Goal: Check status: Check status

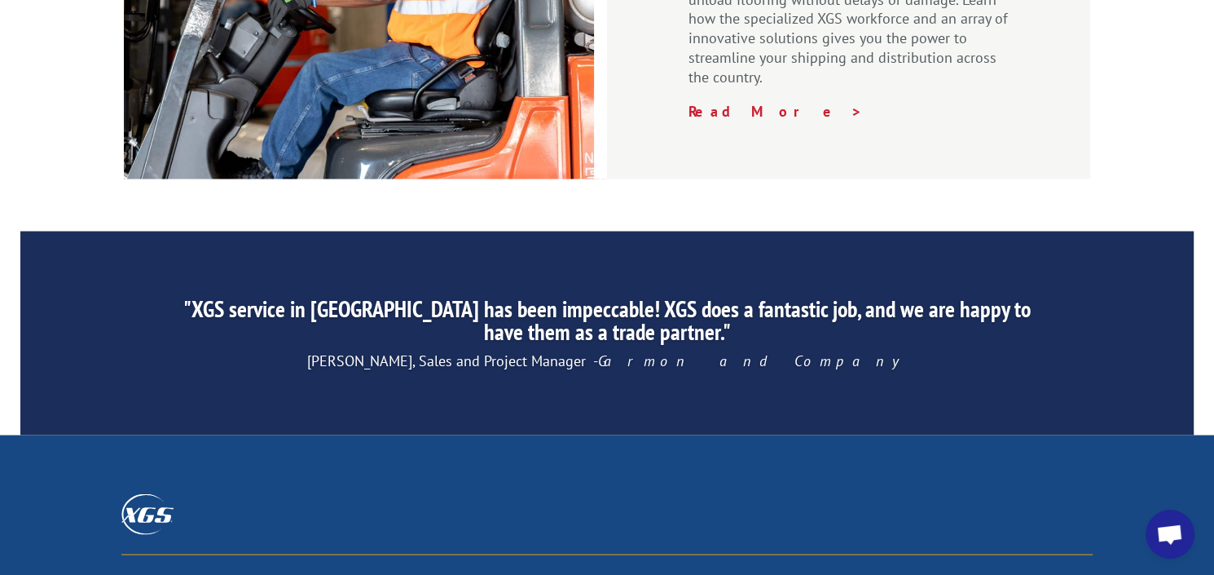
scroll to position [2608, 0]
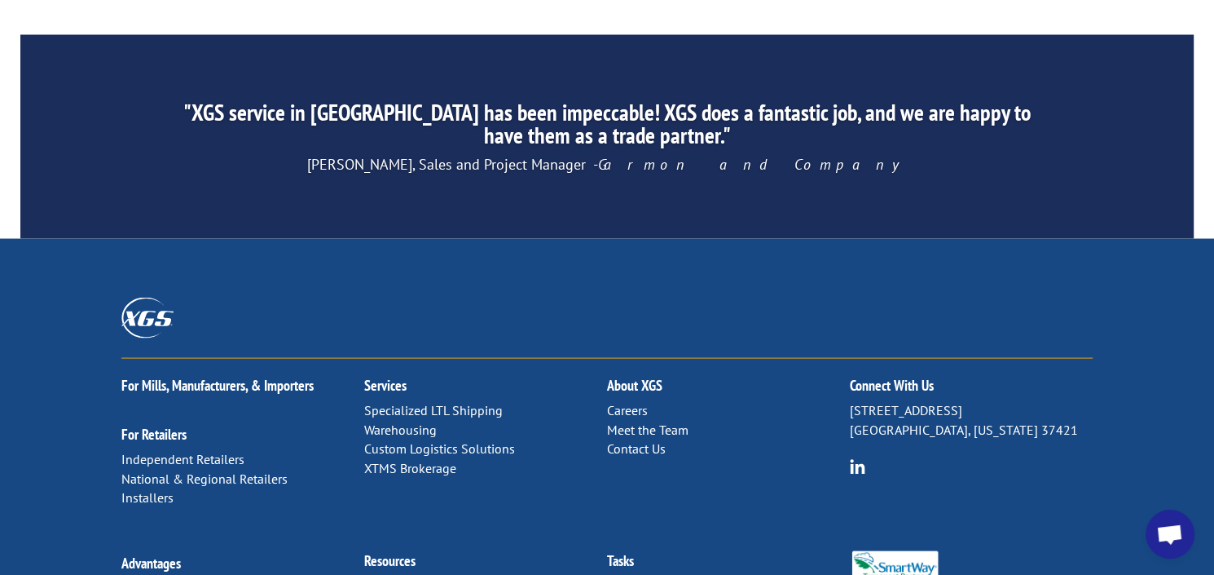
drag, startPoint x: 398, startPoint y: 430, endPoint x: 407, endPoint y: 430, distance: 9.0
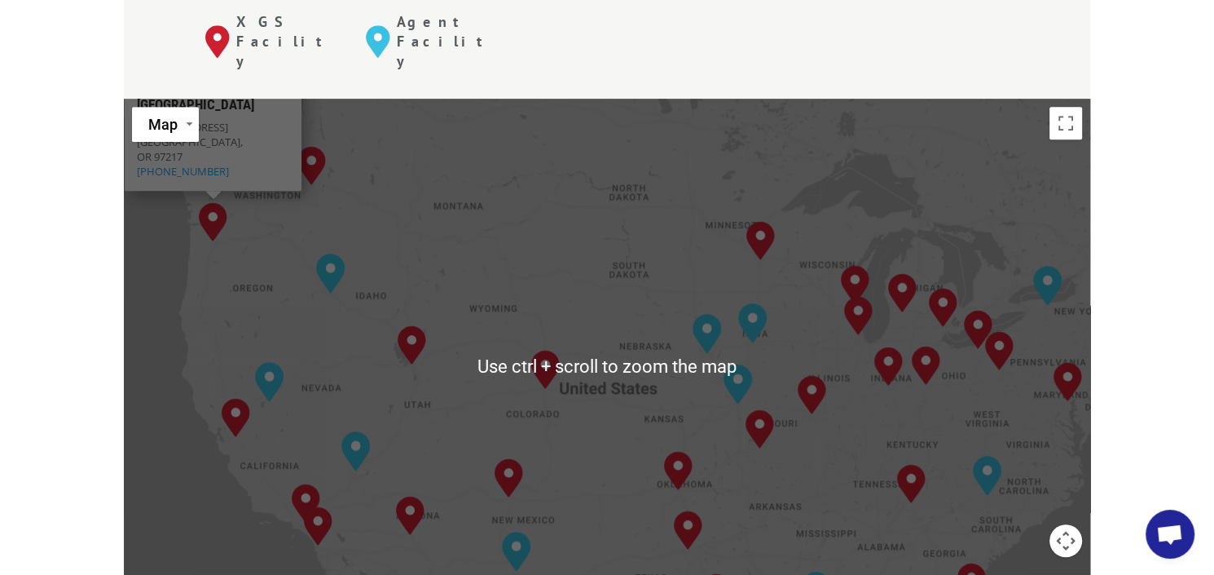
scroll to position [734, 0]
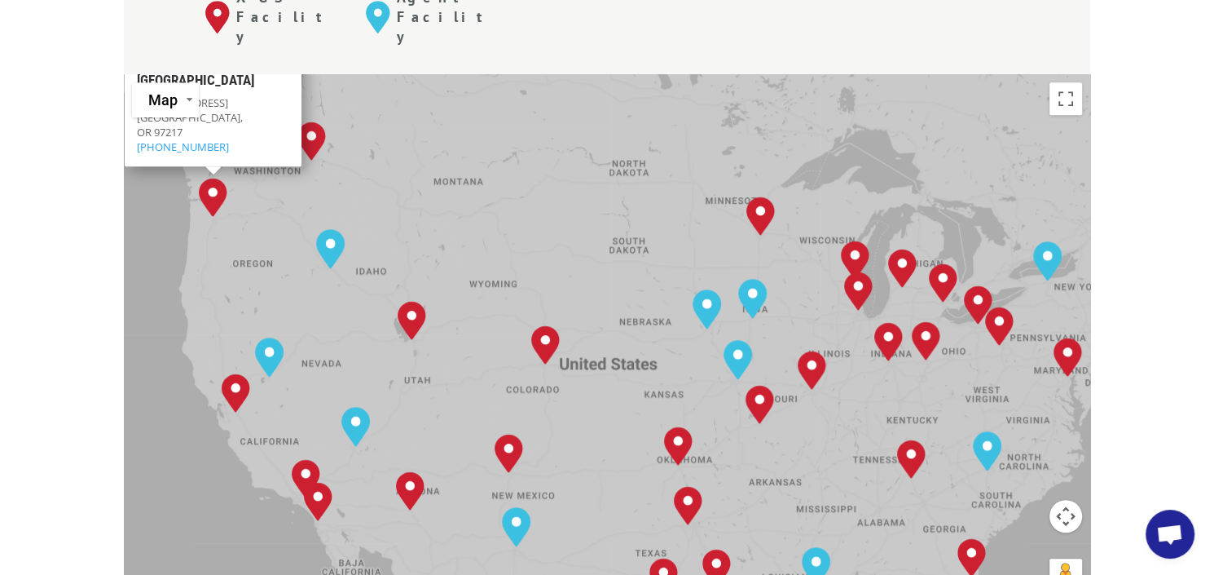
click at [66, 214] on div "The most powerful map in the flooring industry. Our nationwide network lets you…" at bounding box center [607, 477] width 1214 height 1558
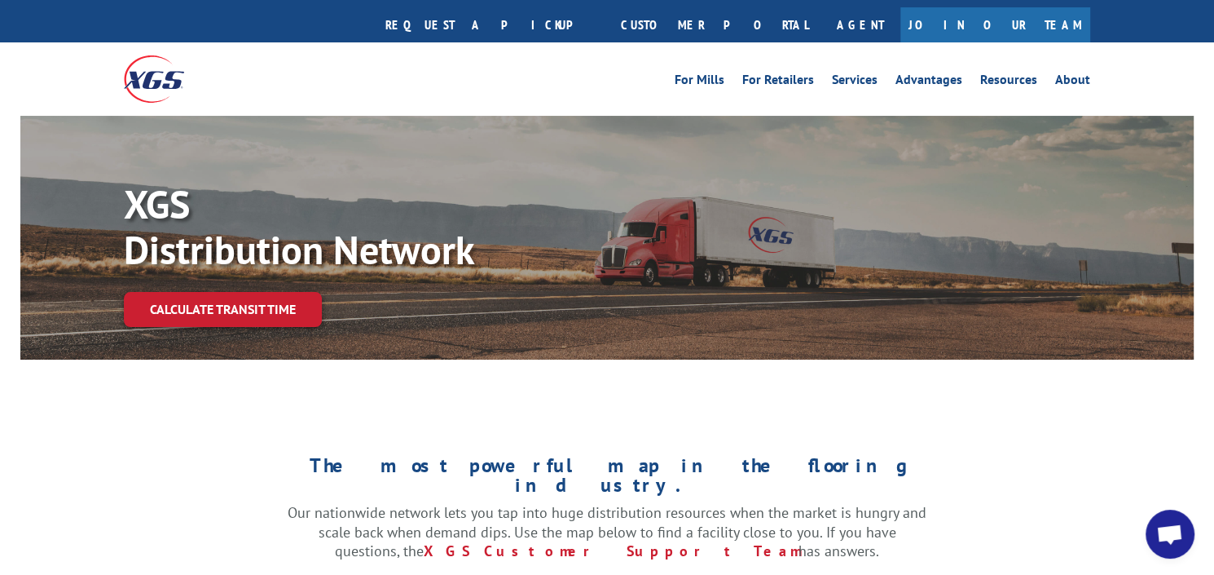
scroll to position [0, 0]
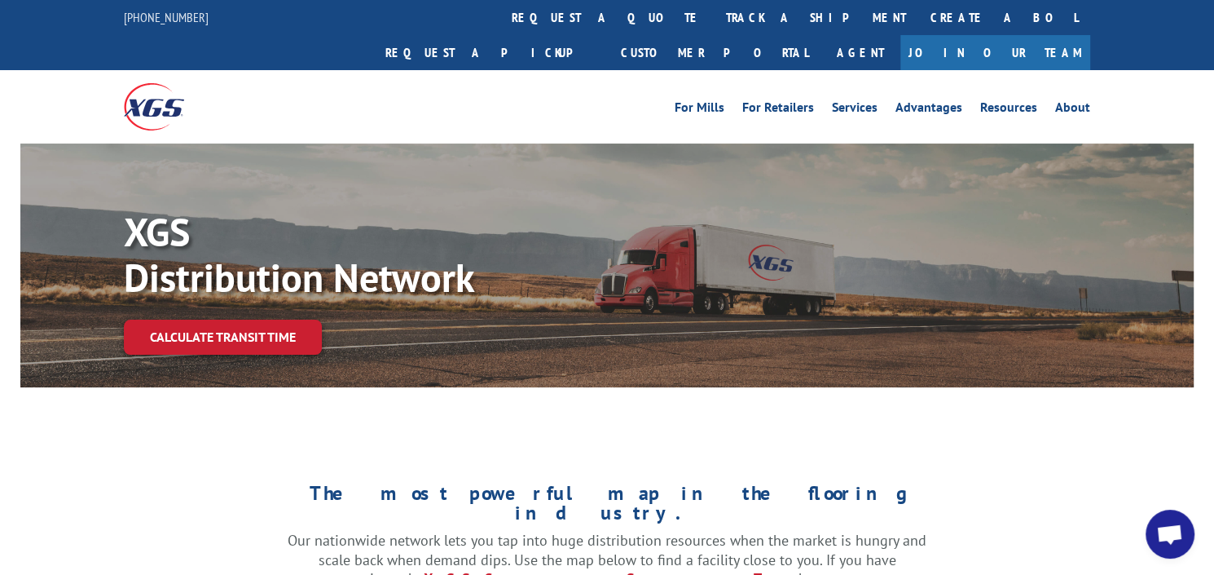
drag, startPoint x: 566, startPoint y: 15, endPoint x: 555, endPoint y: 33, distance: 21.3
click at [714, 15] on link "track a shipment" at bounding box center [816, 17] width 205 height 35
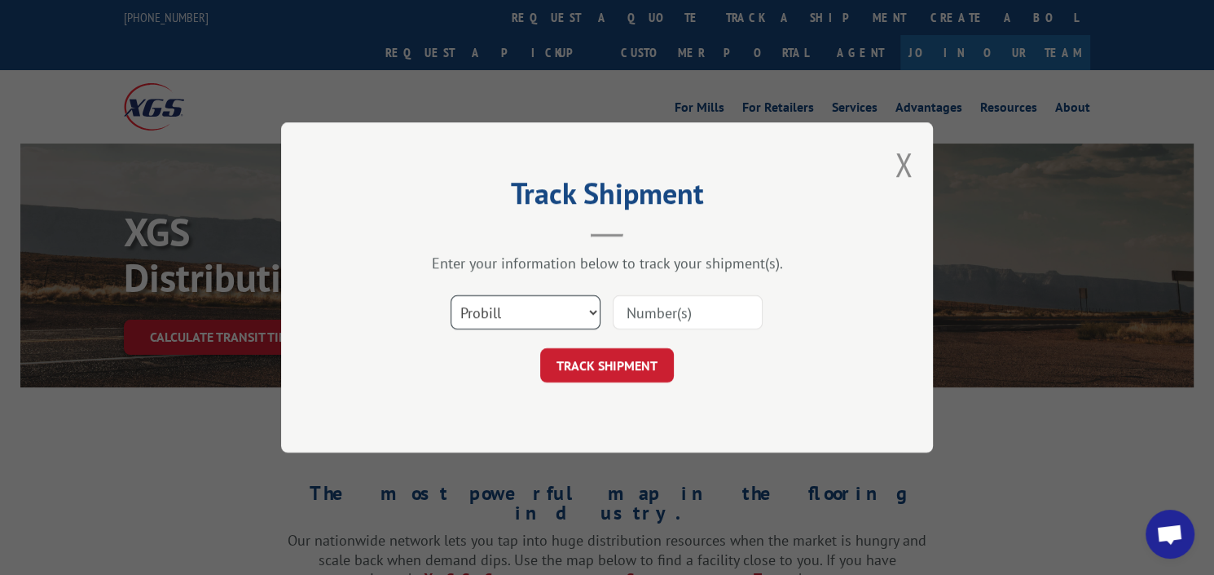
drag, startPoint x: 585, startPoint y: 311, endPoint x: 576, endPoint y: 314, distance: 9.3
click at [585, 311] on select "Select category... Probill BOL PO" at bounding box center [526, 312] width 150 height 34
select select "bol"
click at [451, 295] on select "Select category... Probill BOL PO" at bounding box center [526, 312] width 150 height 34
drag, startPoint x: 639, startPoint y: 306, endPoint x: 1059, endPoint y: 326, distance: 420.3
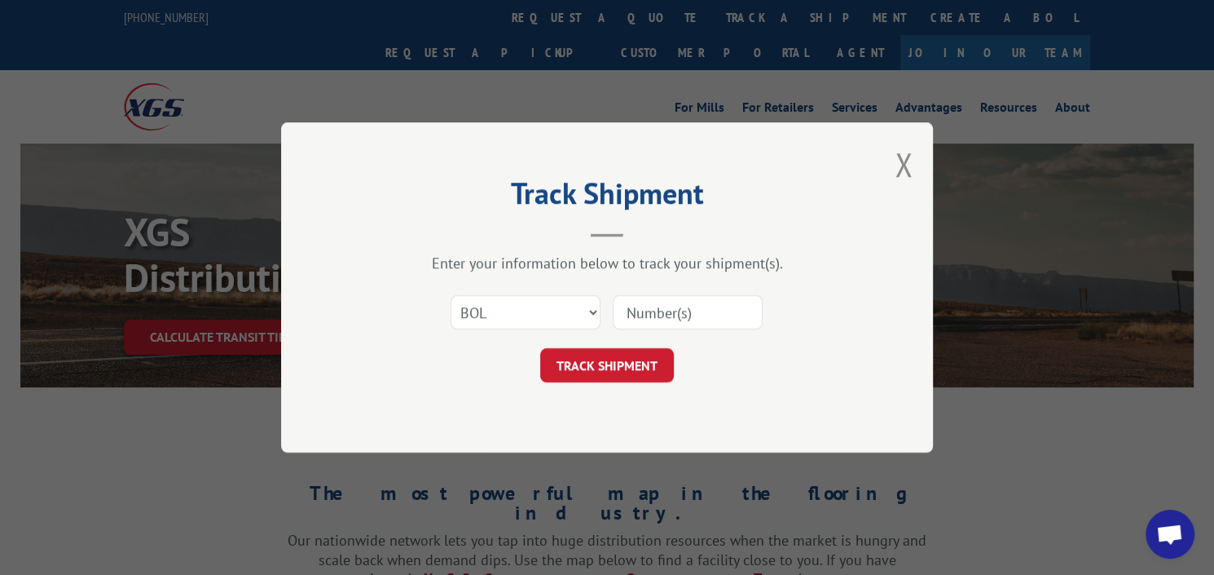
click at [639, 306] on input at bounding box center [688, 312] width 150 height 34
type input "2843758"
click button "TRACK SHIPMENT" at bounding box center [607, 365] width 134 height 34
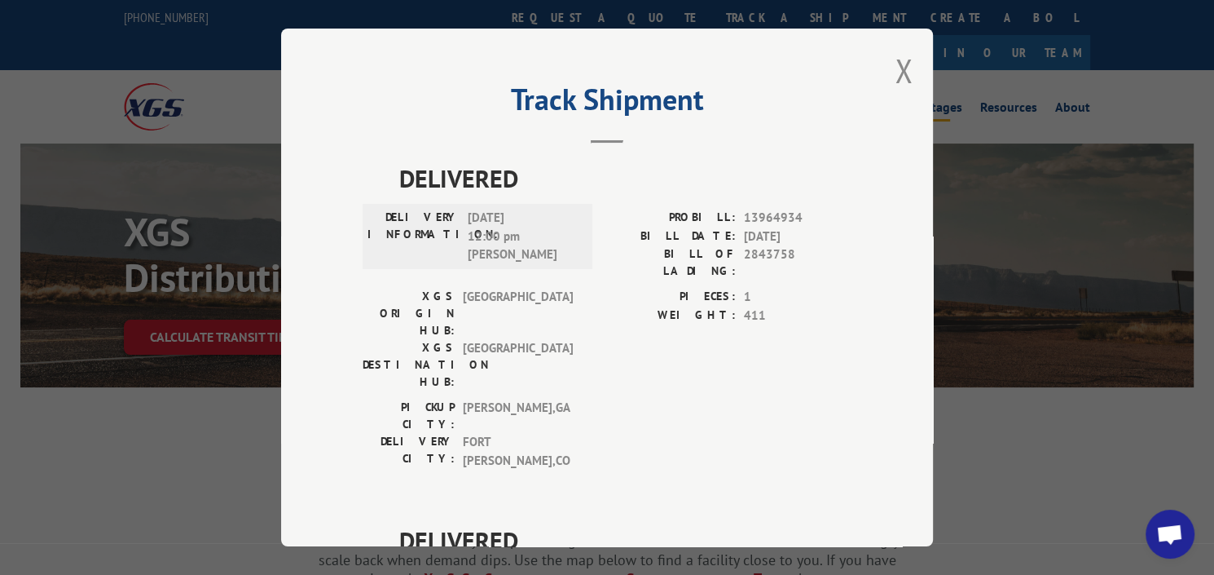
click at [897, 68] on button "Close modal" at bounding box center [904, 70] width 18 height 43
